Goal: Transaction & Acquisition: Subscribe to service/newsletter

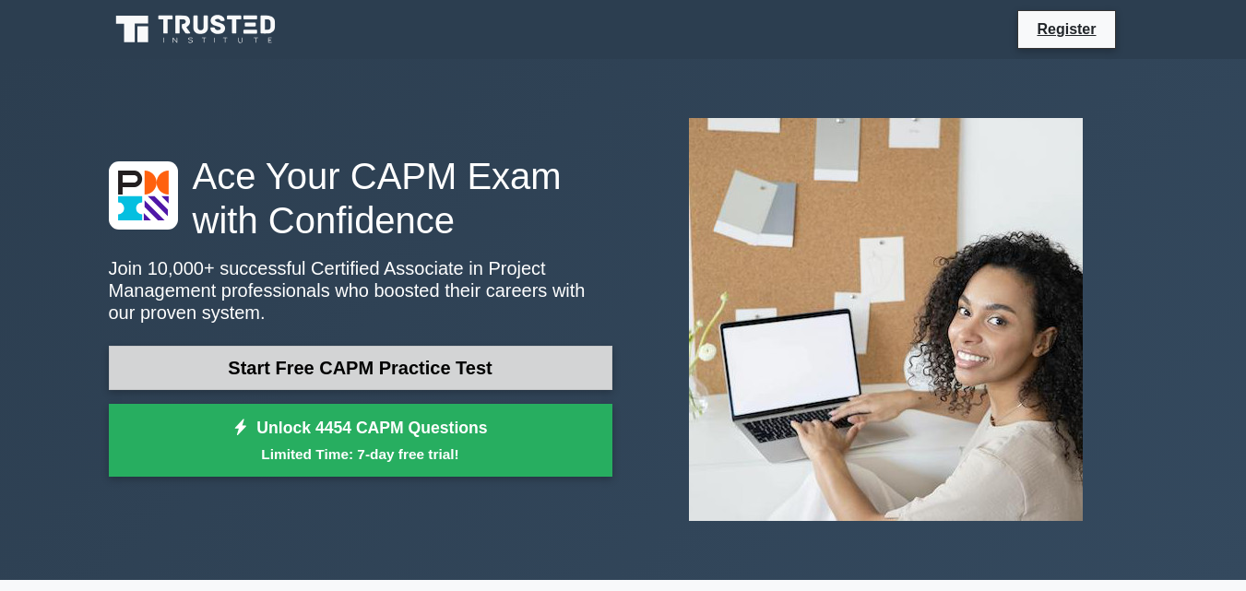
click at [290, 376] on link "Start Free CAPM Practice Test" at bounding box center [361, 368] width 504 height 44
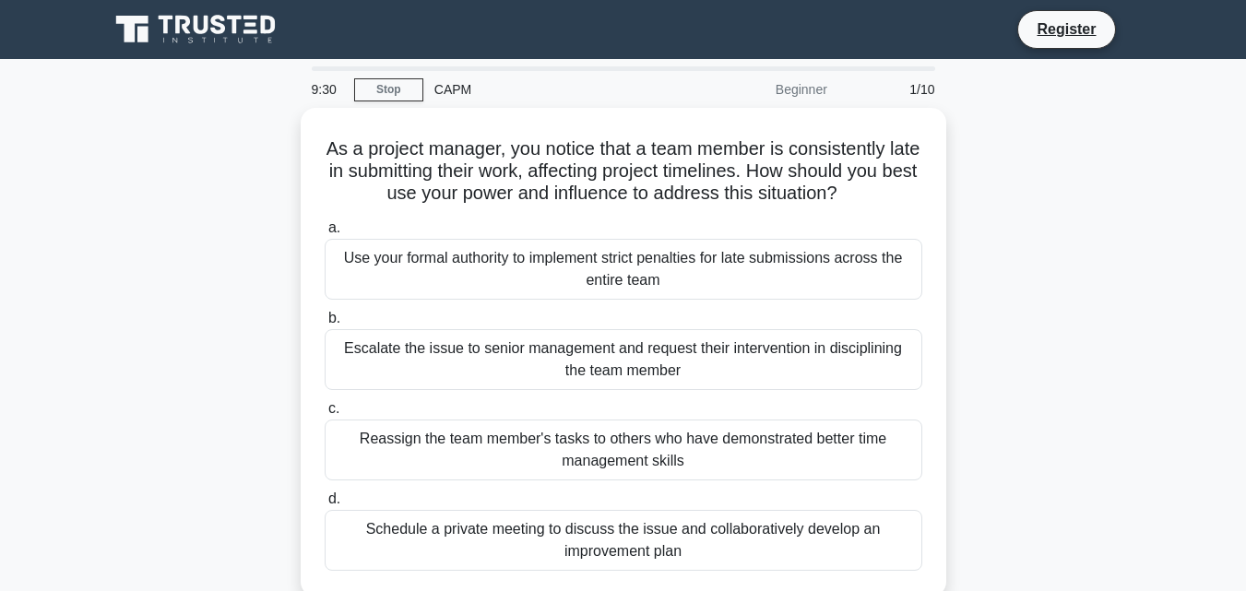
click at [792, 89] on div "Beginner" at bounding box center [757, 89] width 161 height 37
click at [801, 93] on div "Beginner" at bounding box center [757, 89] width 161 height 37
click at [453, 101] on div "CAPM" at bounding box center [550, 89] width 254 height 37
click at [400, 84] on link "Stop" at bounding box center [388, 89] width 69 height 23
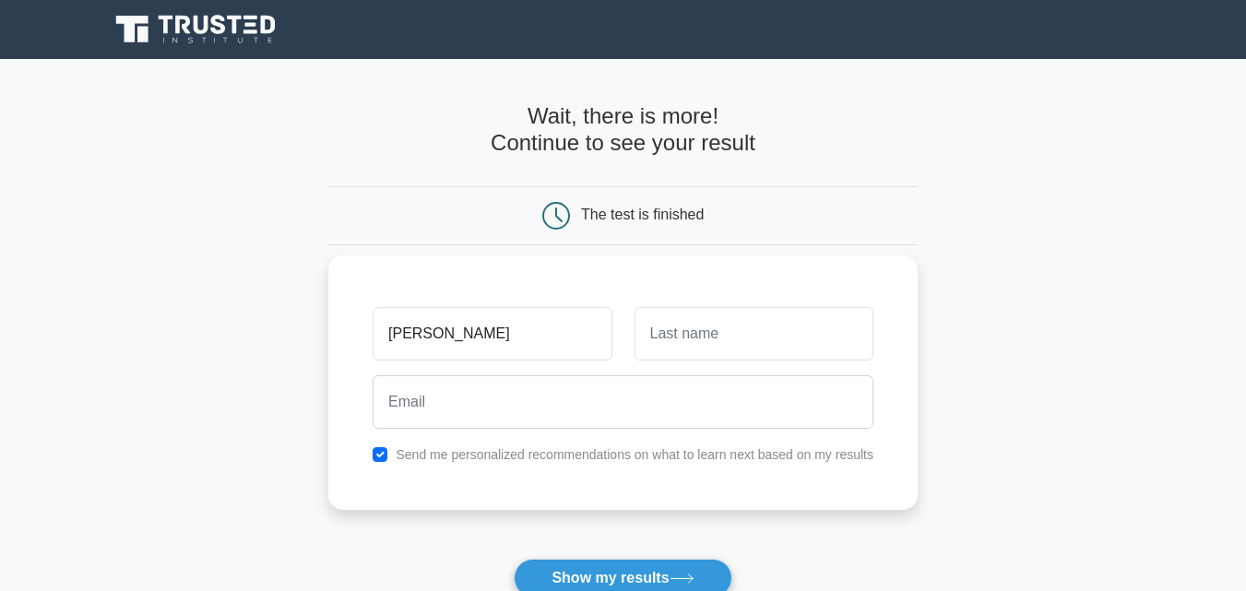
type input "MOSES"
click at [657, 339] on input "text" at bounding box center [754, 334] width 239 height 54
type input "RUTO"
click at [514, 559] on button "Show my results" at bounding box center [623, 578] width 218 height 39
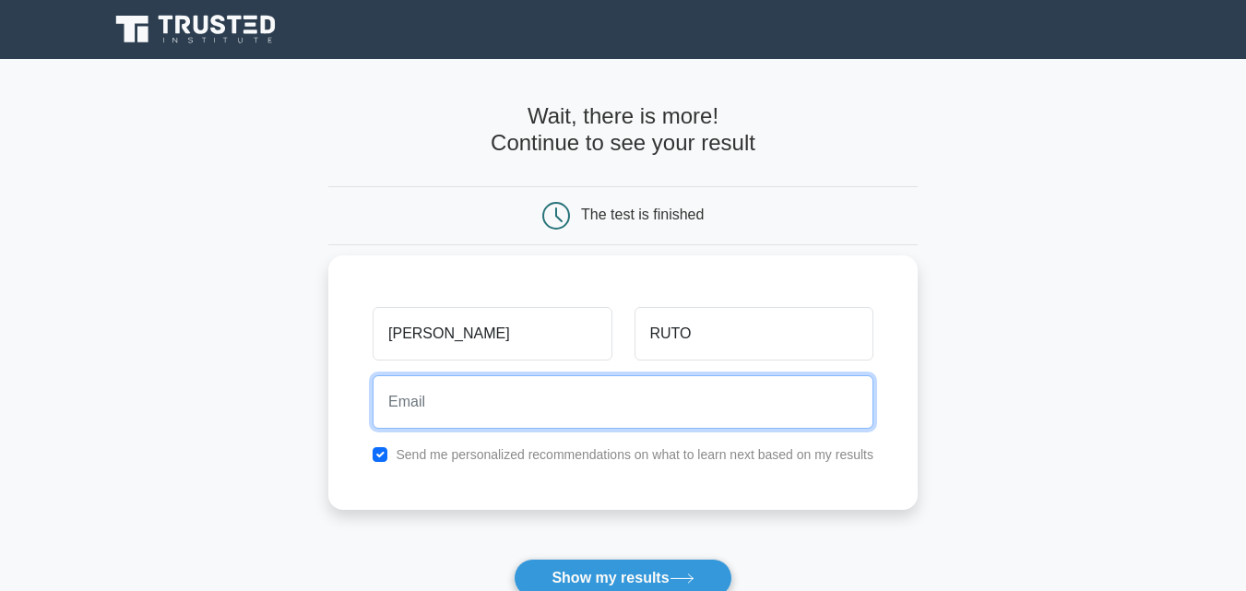
click at [384, 399] on input "email" at bounding box center [623, 402] width 501 height 54
click at [473, 403] on input "0714328022" at bounding box center [623, 402] width 501 height 54
type input "0"
type input "M"
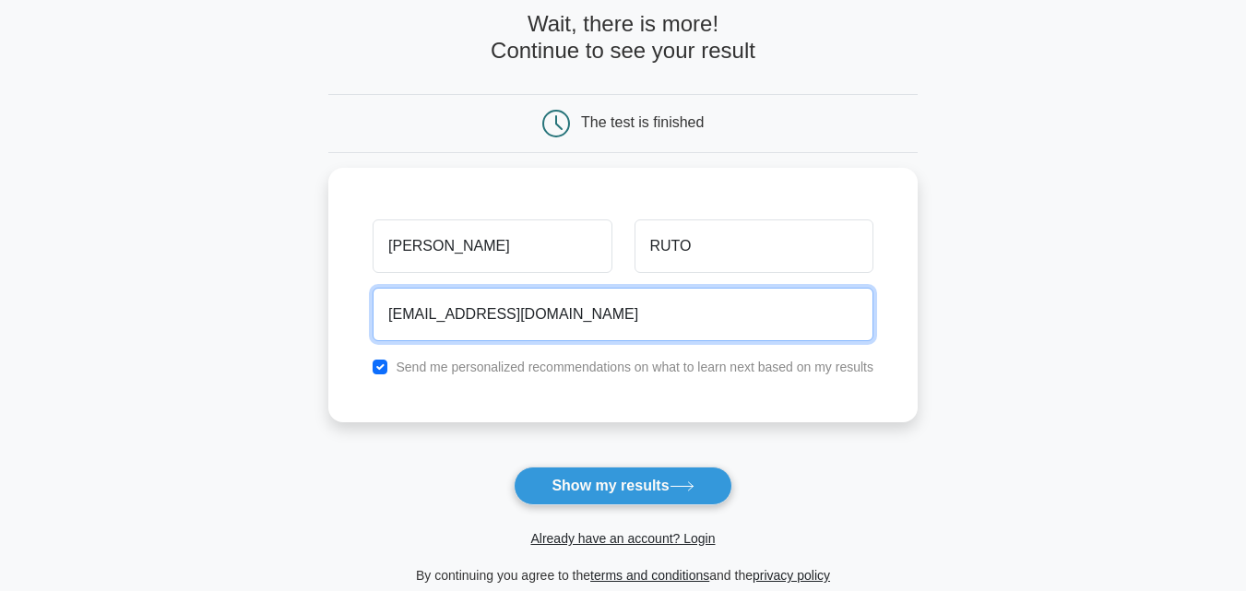
scroll to position [184, 0]
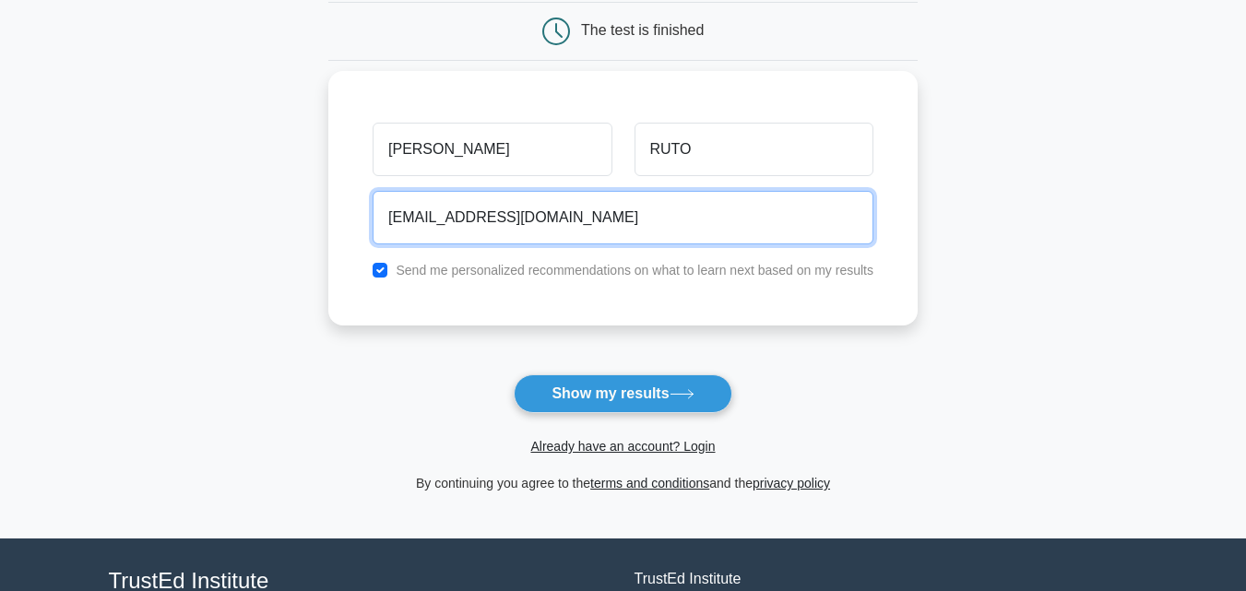
type input "mosesruto127@gemail.com"
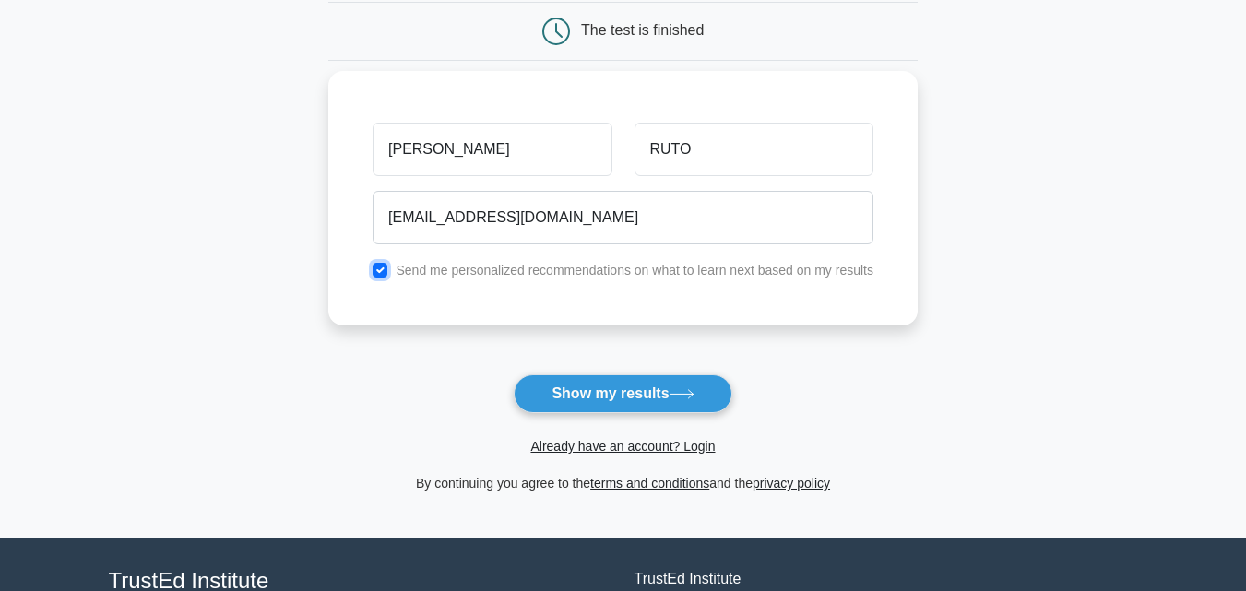
click at [386, 274] on input "checkbox" at bounding box center [380, 270] width 15 height 15
click at [378, 270] on input "checkbox" at bounding box center [380, 270] width 15 height 15
checkbox input "true"
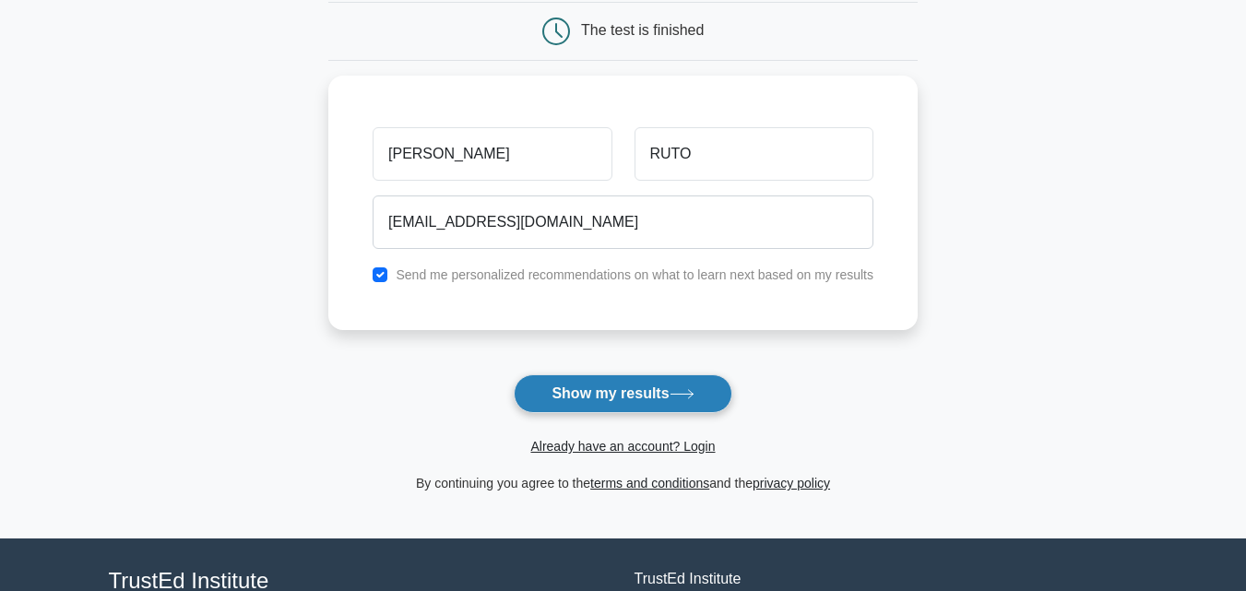
click at [583, 405] on button "Show my results" at bounding box center [623, 394] width 218 height 39
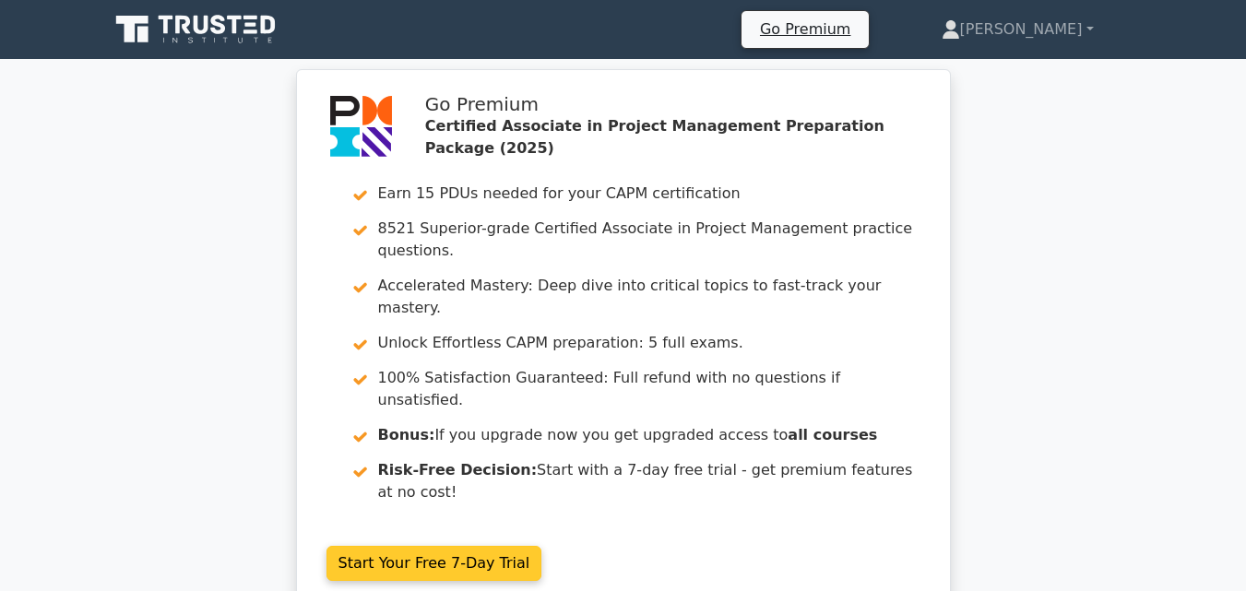
click at [457, 546] on link "Start Your Free 7-Day Trial" at bounding box center [435, 563] width 216 height 35
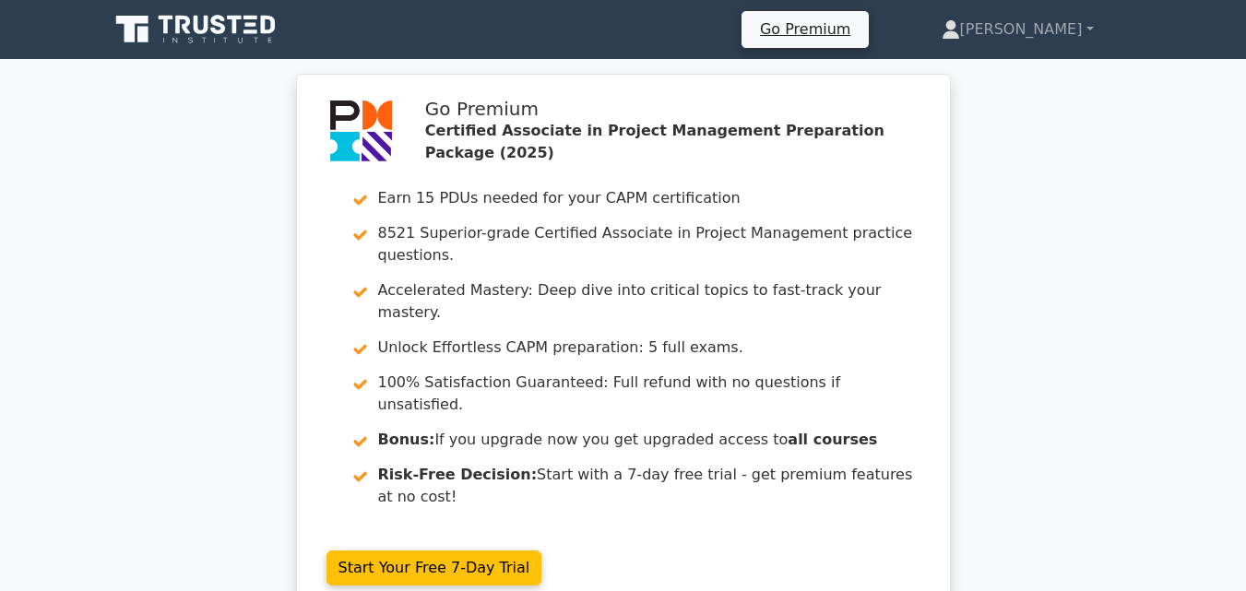
click at [71, 174] on div "Go Premium Certified Associate in Project Management Preparation Package (2025)…" at bounding box center [623, 356] width 1246 height 565
